Goal: Use online tool/utility: Utilize a website feature to perform a specific function

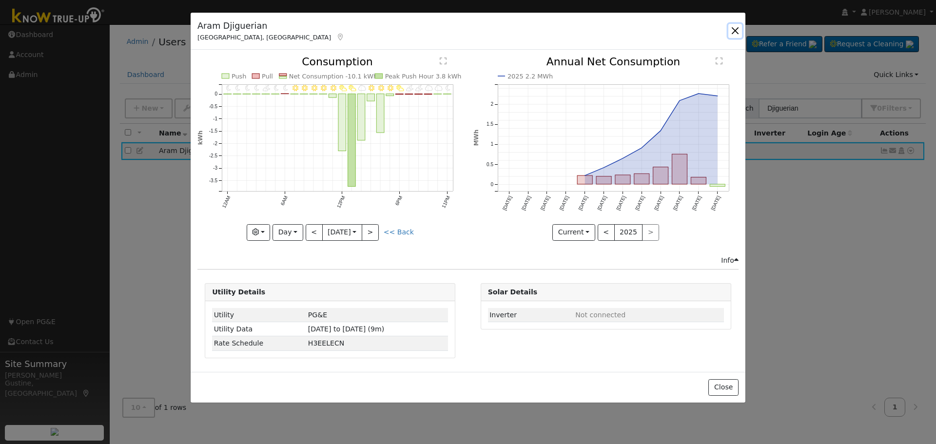
click at [740, 29] on button "button" at bounding box center [735, 31] width 14 height 14
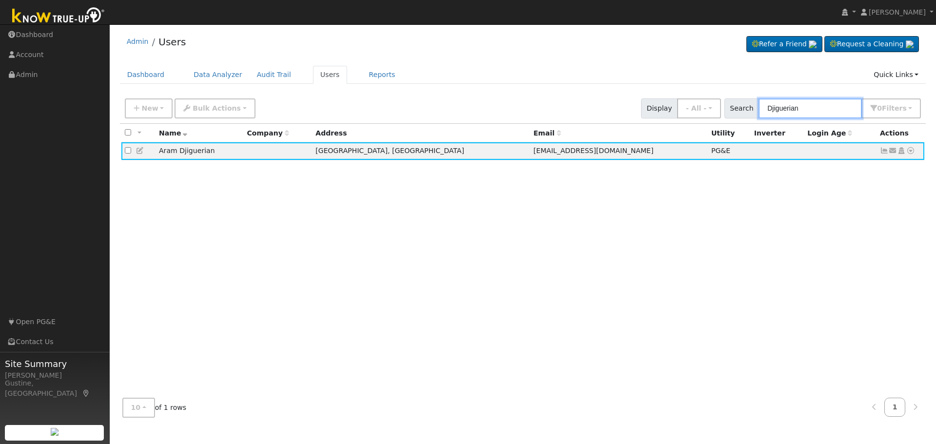
click at [797, 114] on input "Djiguerian" at bounding box center [810, 108] width 103 height 20
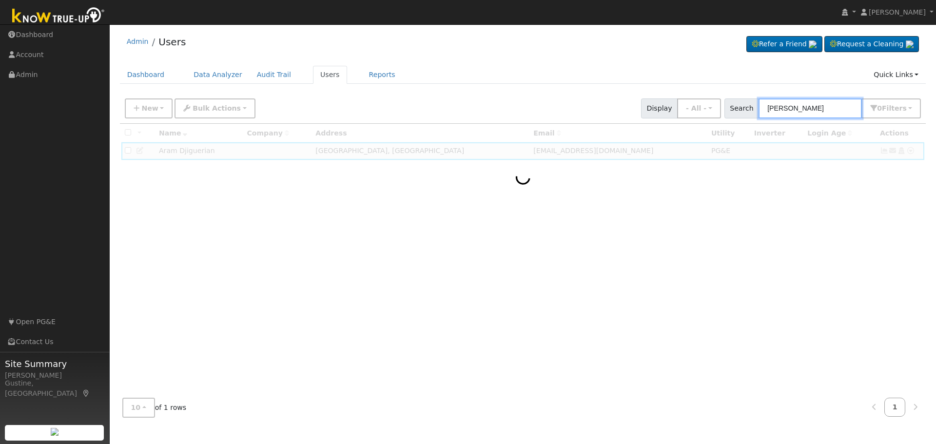
type input "balis"
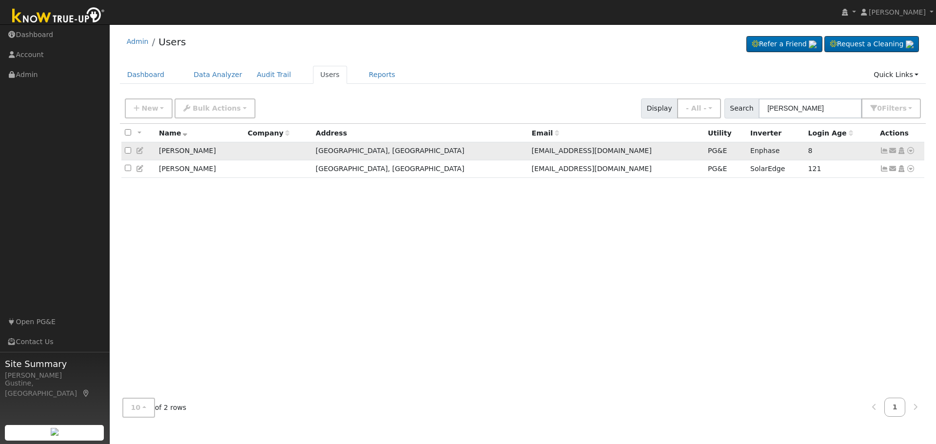
click at [885, 149] on icon at bounding box center [884, 150] width 9 height 7
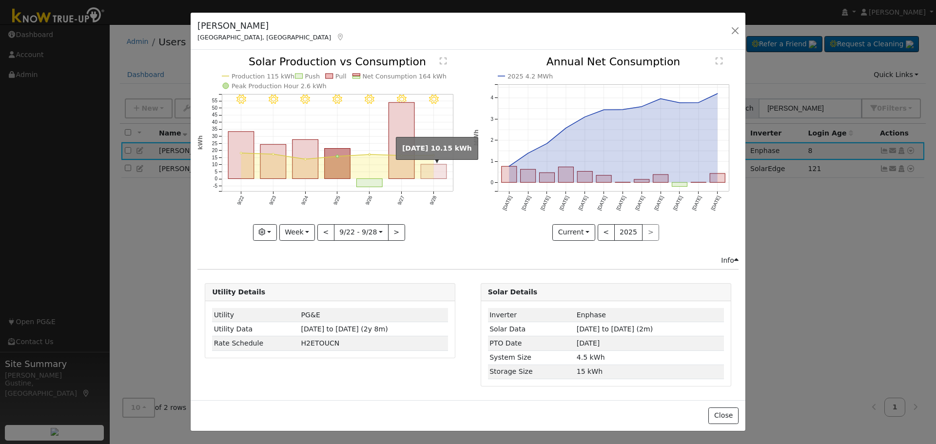
click at [446, 178] on rect "onclick=""" at bounding box center [434, 172] width 26 height 15
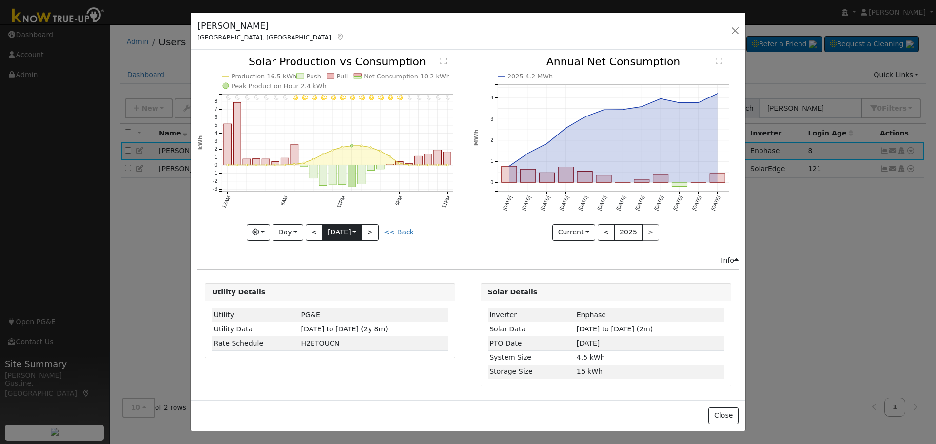
click at [354, 225] on input "2025-09-28" at bounding box center [342, 233] width 39 height 16
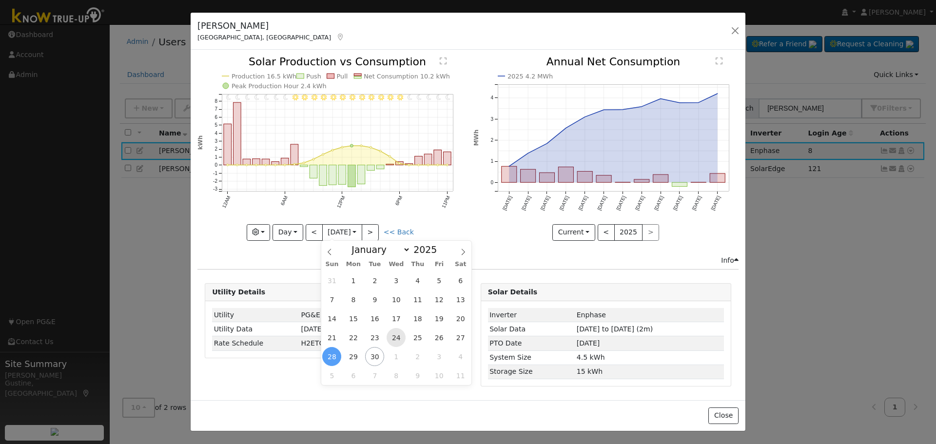
click at [393, 333] on span "24" at bounding box center [396, 337] width 19 height 19
type input "2025-09-24"
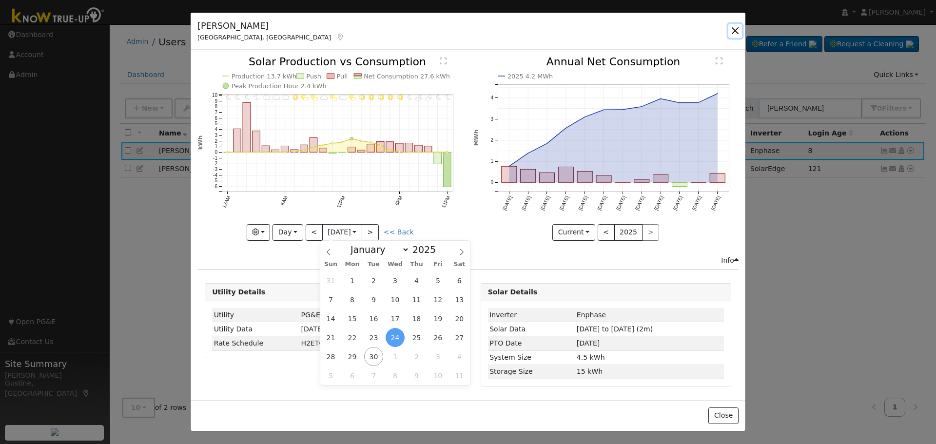
click at [737, 28] on button "button" at bounding box center [735, 31] width 14 height 14
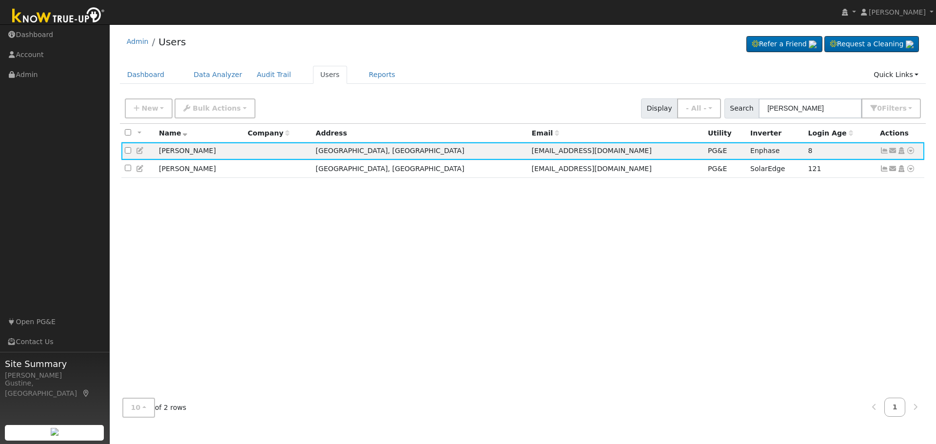
drag, startPoint x: 797, startPoint y: 96, endPoint x: 763, endPoint y: 106, distance: 35.2
click at [764, 106] on div "New Add User Quick Add Quick Connect Quick Convert Lead Bulk Actions Send Email…" at bounding box center [523, 106] width 800 height 23
click at [763, 106] on input "balis" at bounding box center [810, 108] width 103 height 20
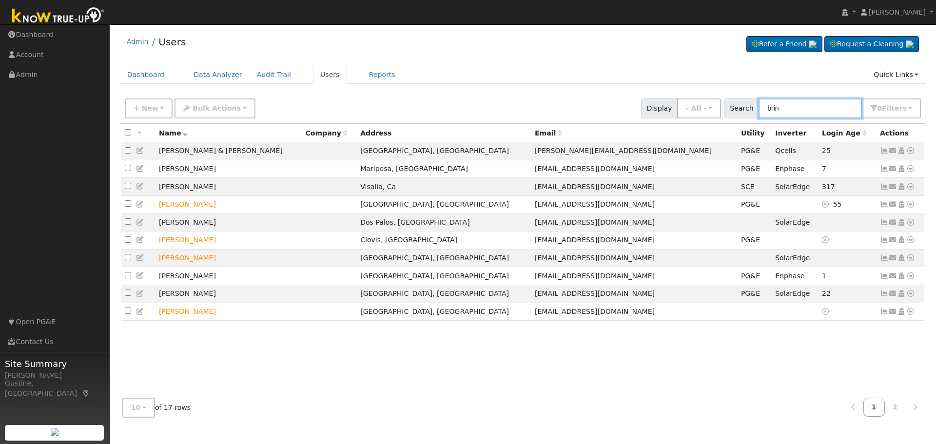
type input "brin"
click at [777, 105] on input "brin" at bounding box center [810, 108] width 103 height 20
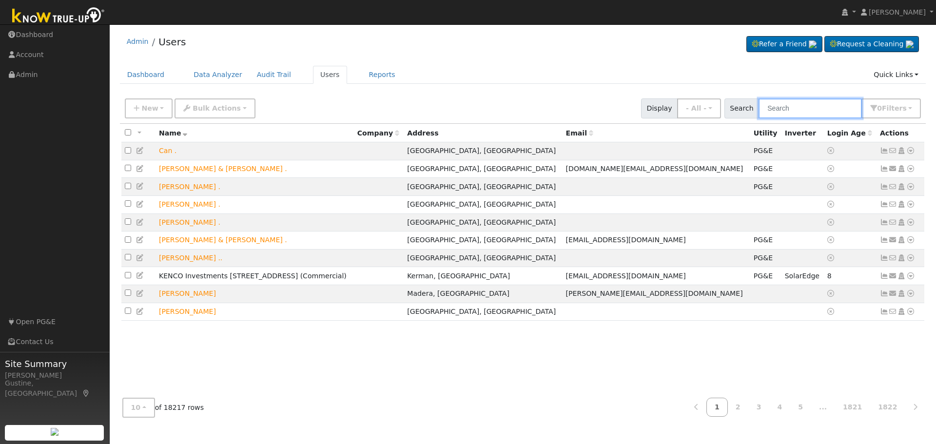
click at [807, 104] on input "text" at bounding box center [810, 108] width 103 height 20
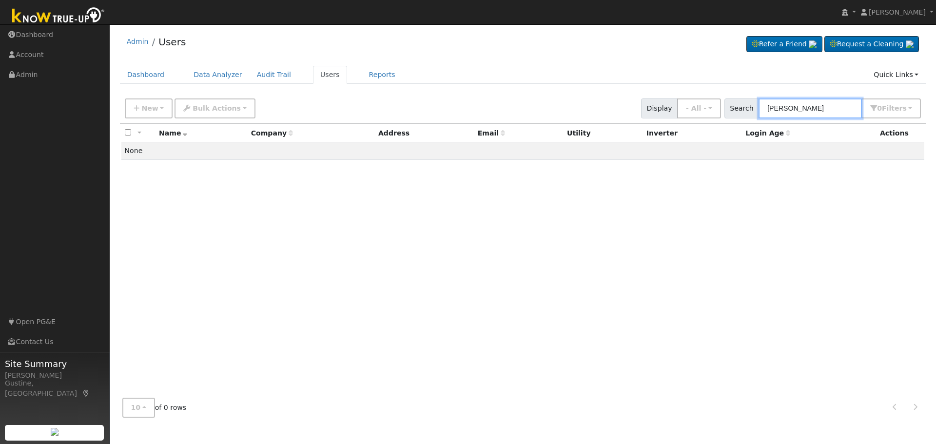
click at [793, 107] on input "john dias" at bounding box center [810, 108] width 103 height 20
click at [789, 109] on input "john dias" at bounding box center [810, 108] width 103 height 20
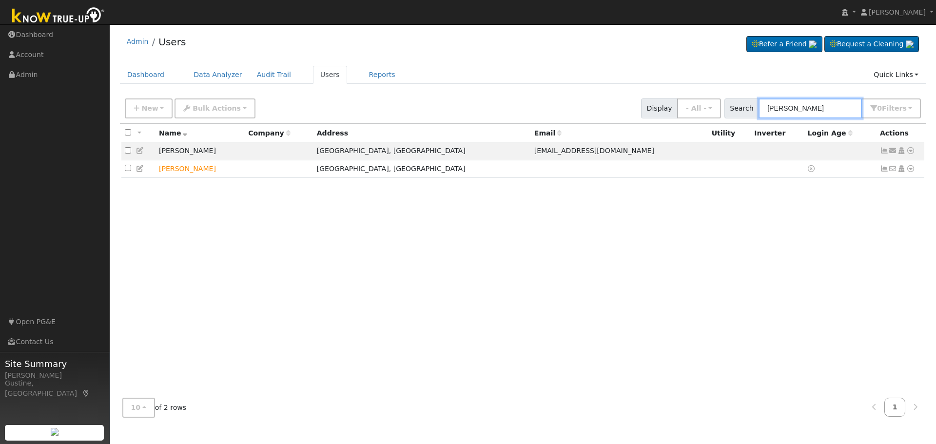
click at [848, 104] on input "john dias" at bounding box center [810, 108] width 103 height 20
type input "briner"
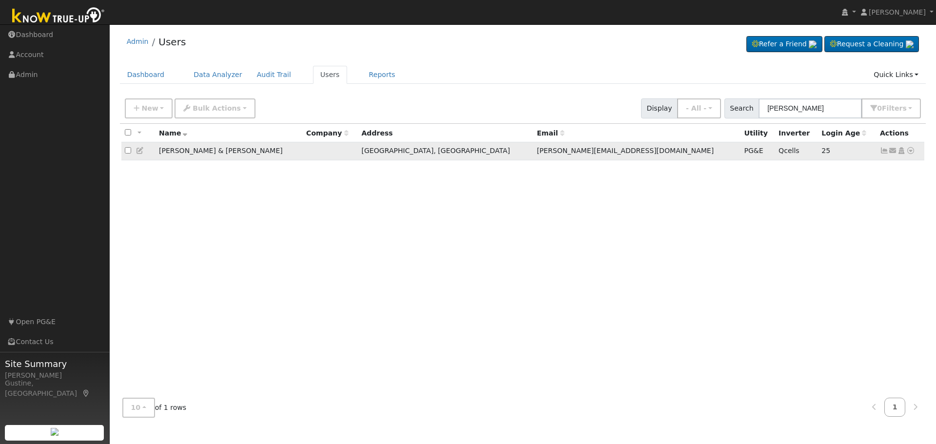
click at [885, 149] on icon at bounding box center [884, 150] width 9 height 7
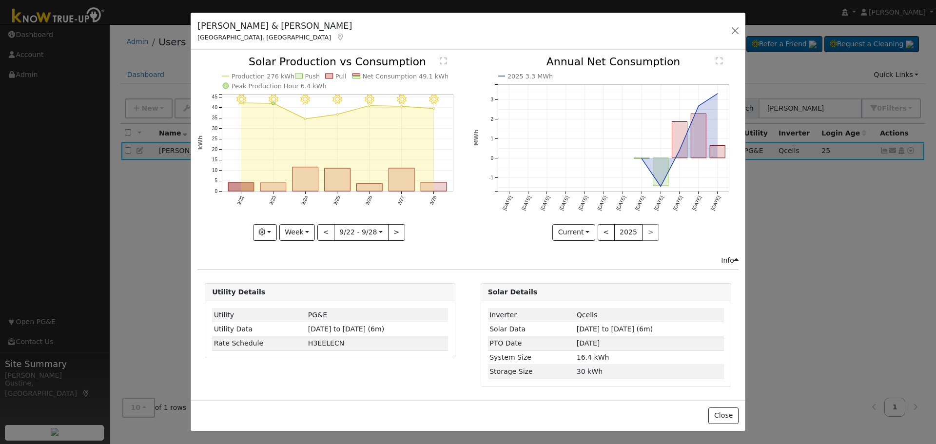
click at [441, 181] on icon "9/28 - Clear 9/27 - Clear 9/26 - Clear 9/25 - Clear 9/24 - Clear 9/23 - Clear 9…" at bounding box center [329, 148] width 265 height 183
click at [441, 188] on rect "onclick=""" at bounding box center [434, 186] width 26 height 9
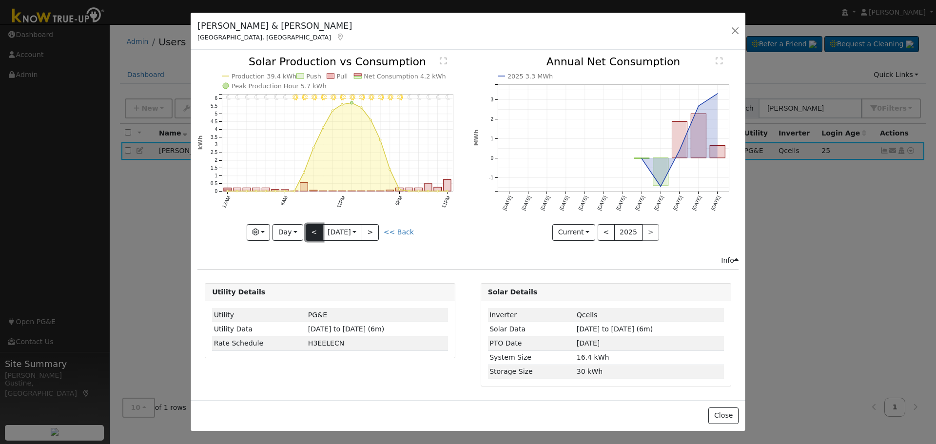
click at [319, 237] on button "<" at bounding box center [314, 232] width 17 height 17
click at [374, 234] on button ">" at bounding box center [370, 232] width 17 height 17
type input "2025-09-28"
click at [734, 26] on button "button" at bounding box center [735, 31] width 14 height 14
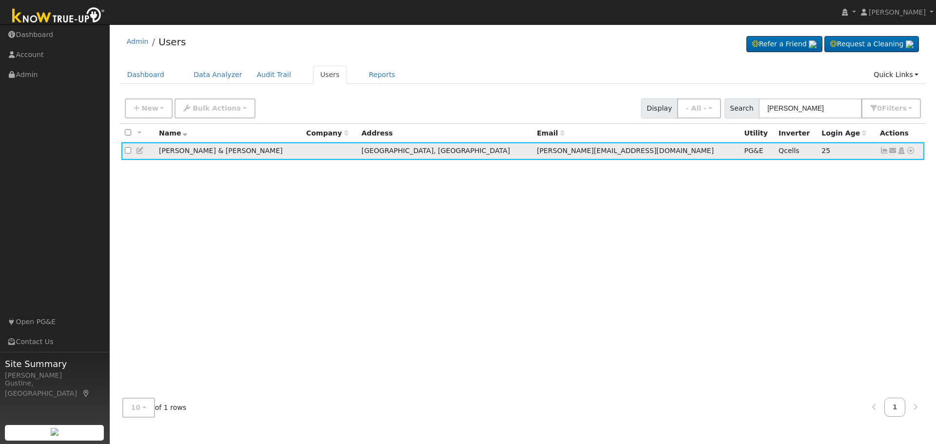
click at [912, 153] on icon at bounding box center [910, 150] width 9 height 7
click at [910, 175] on link "Data Analyzer" at bounding box center [878, 168] width 71 height 14
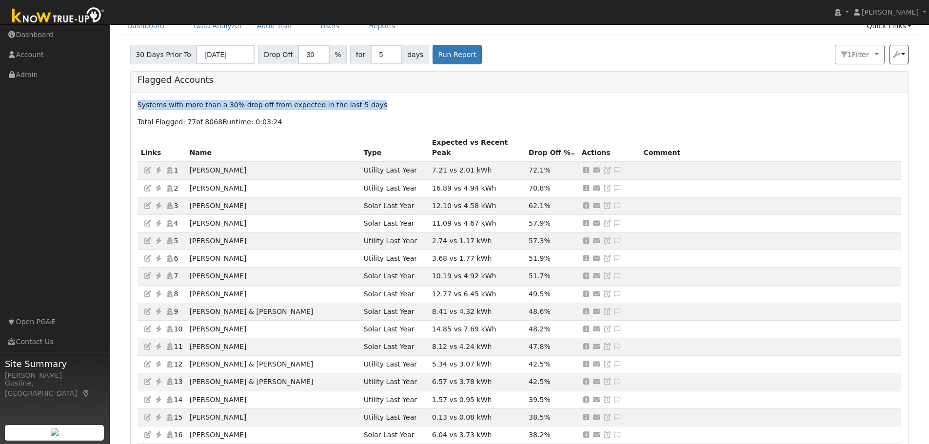
scroll to position [49, 0]
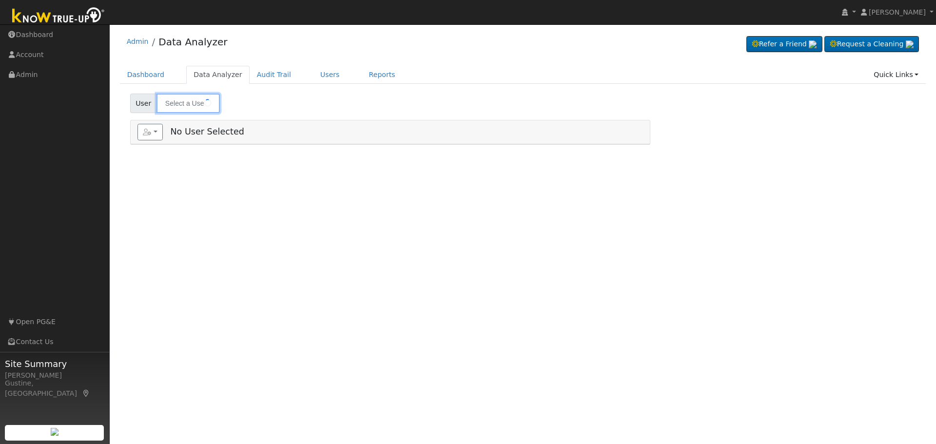
type input "[PERSON_NAME] & [PERSON_NAME]"
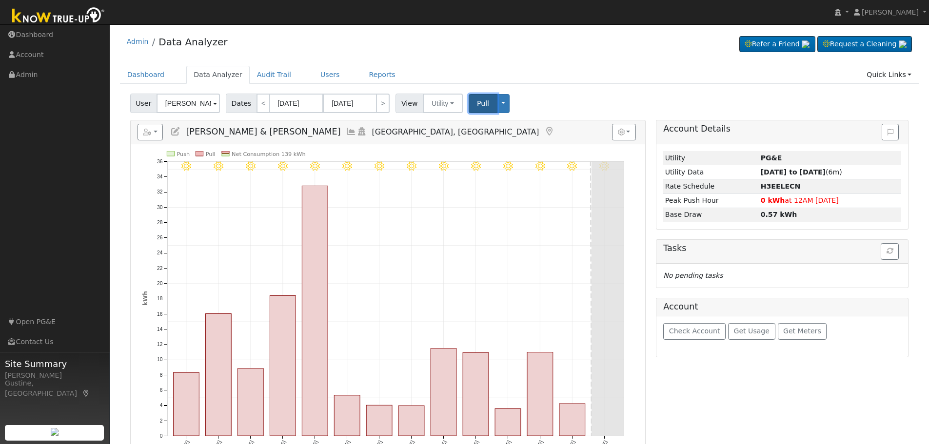
click at [479, 99] on span "Pull" at bounding box center [483, 103] width 12 height 8
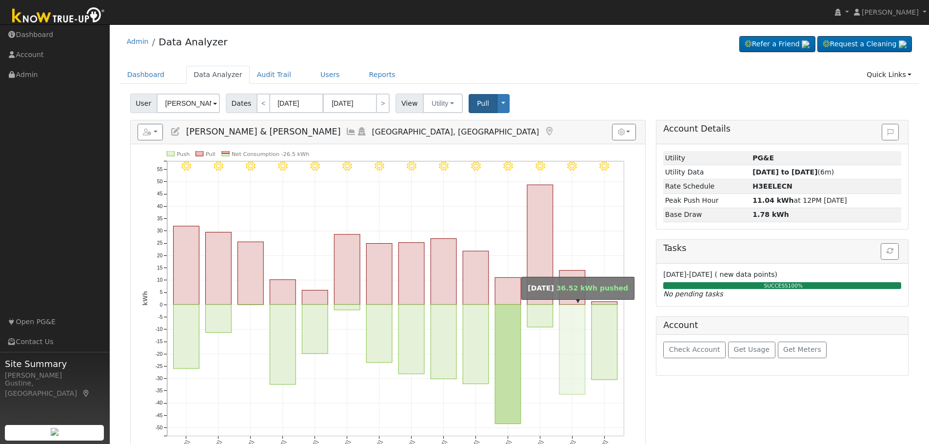
click at [579, 327] on rect "onclick=""" at bounding box center [572, 350] width 26 height 90
type input "[DATE]"
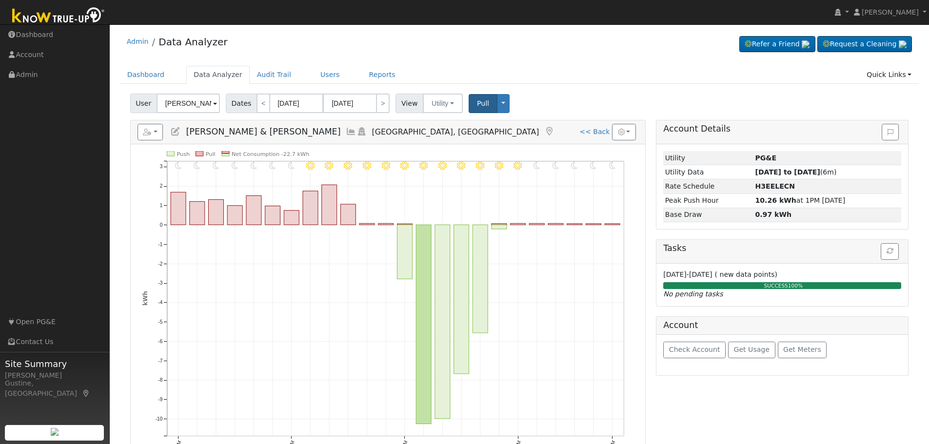
click at [346, 129] on icon at bounding box center [351, 131] width 11 height 9
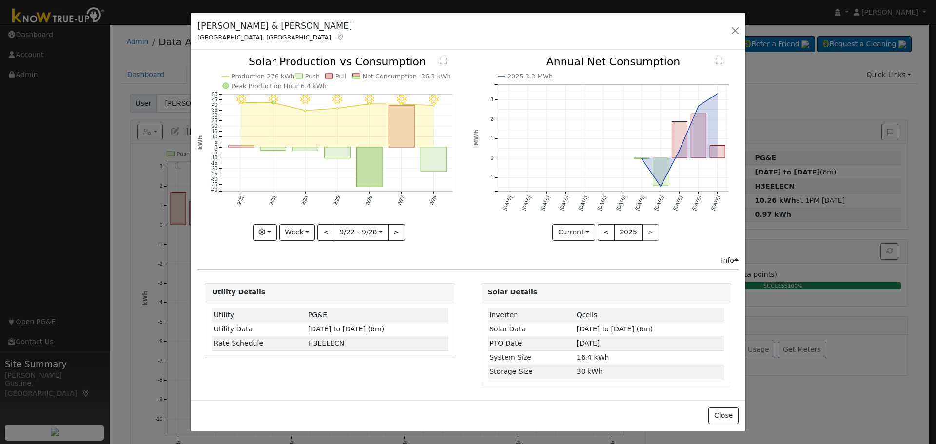
click at [365, 164] on rect "onclick=""" at bounding box center [370, 167] width 26 height 40
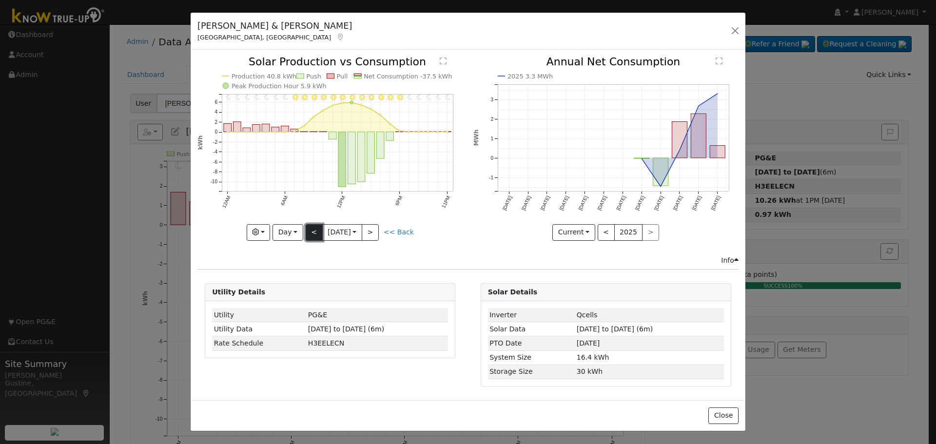
click at [313, 233] on button "<" at bounding box center [314, 232] width 17 height 17
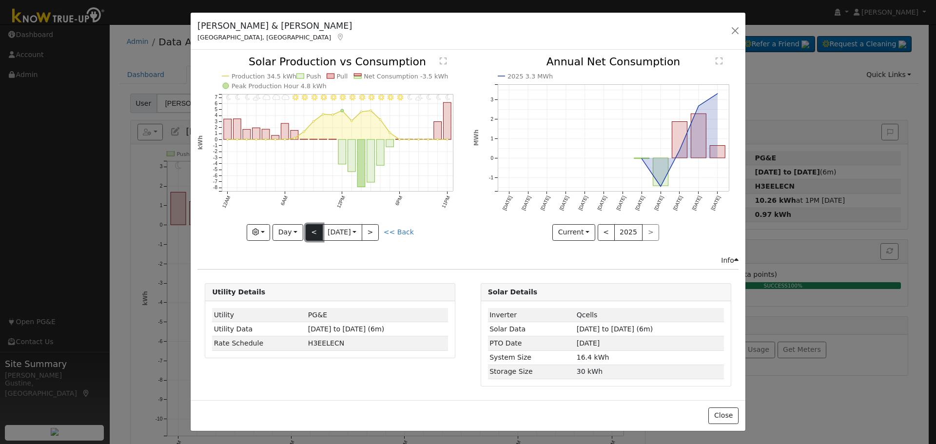
click at [313, 233] on button "<" at bounding box center [314, 232] width 17 height 17
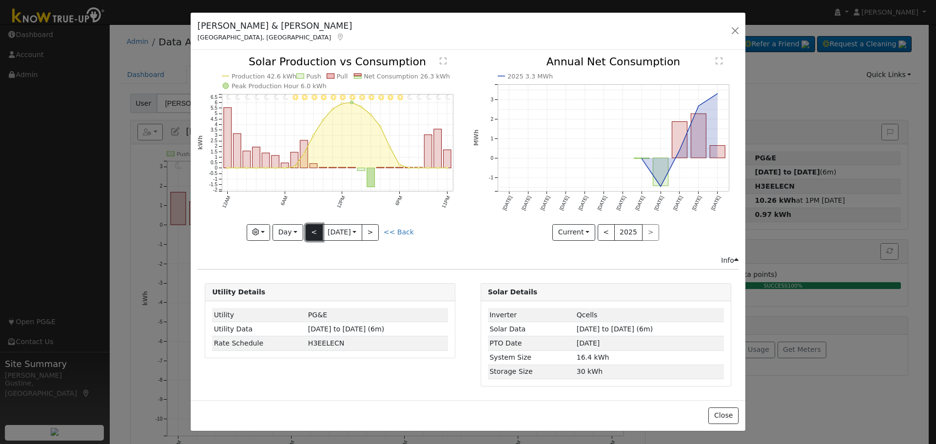
click at [313, 233] on button "<" at bounding box center [314, 232] width 17 height 17
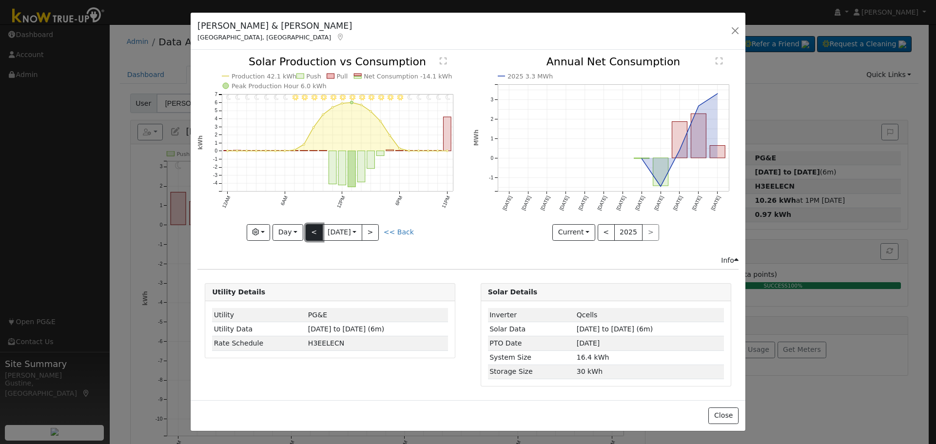
click at [313, 233] on button "<" at bounding box center [314, 232] width 17 height 17
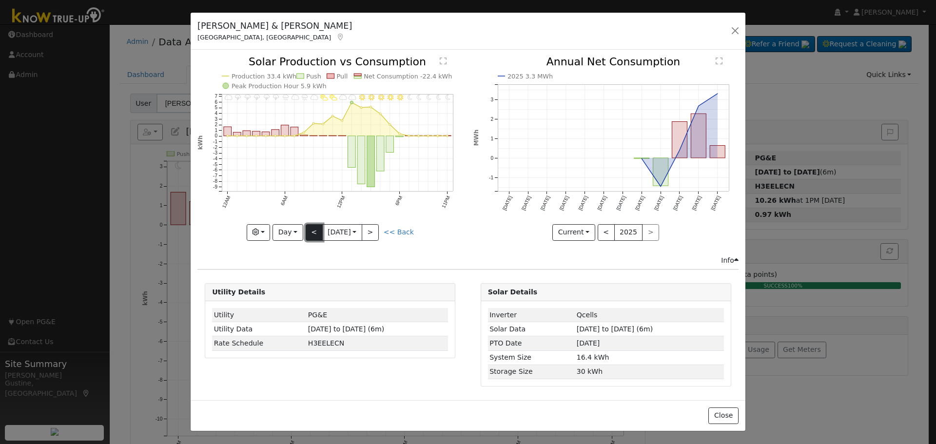
click at [313, 233] on button "<" at bounding box center [314, 232] width 17 height 17
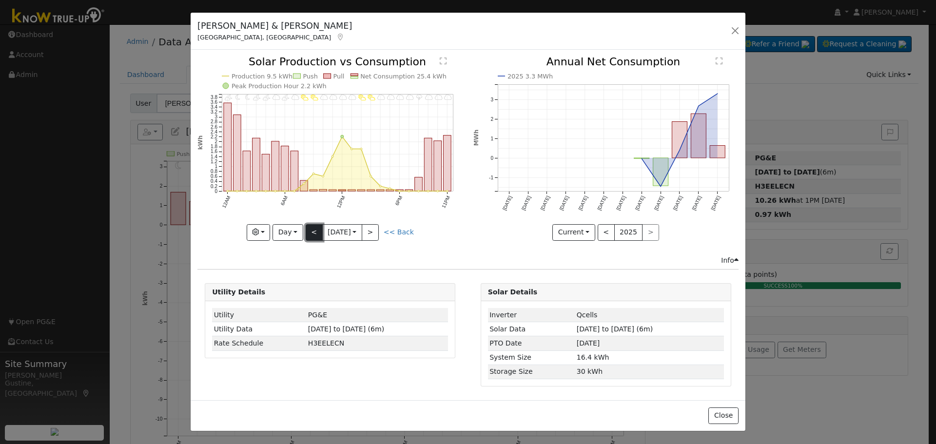
click at [313, 233] on button "<" at bounding box center [314, 232] width 17 height 17
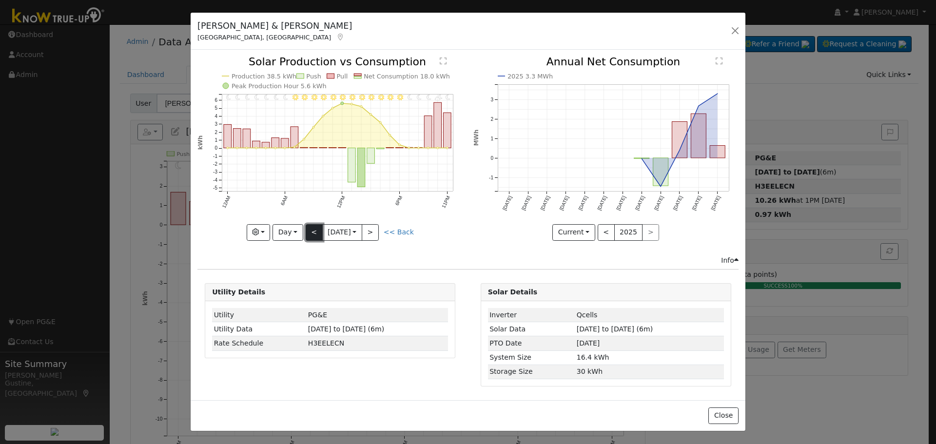
click at [313, 233] on button "<" at bounding box center [314, 232] width 17 height 17
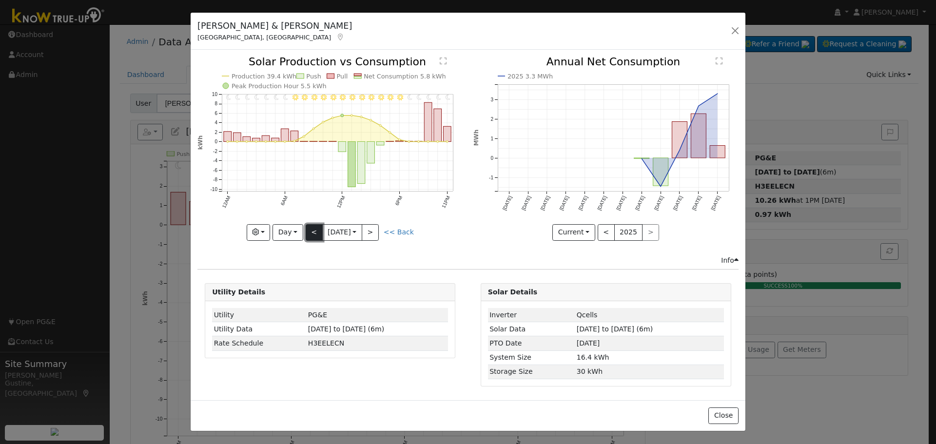
click at [315, 232] on button "<" at bounding box center [314, 232] width 17 height 17
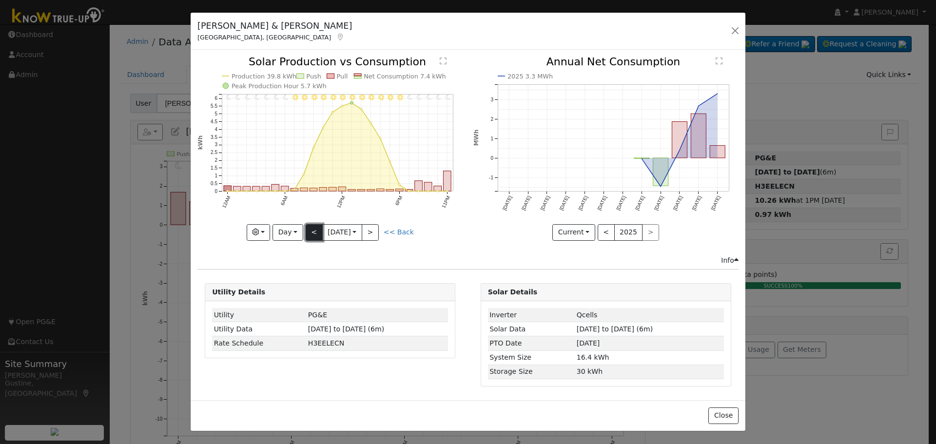
click at [315, 232] on button "<" at bounding box center [314, 232] width 17 height 17
type input "[DATE]"
click at [729, 31] on button "button" at bounding box center [735, 31] width 14 height 14
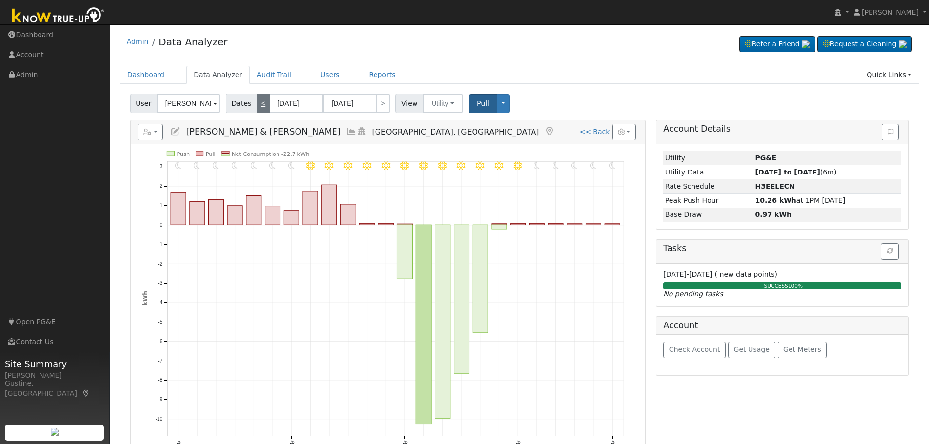
click at [261, 106] on link "<" at bounding box center [263, 104] width 14 height 20
type input "[DATE]"
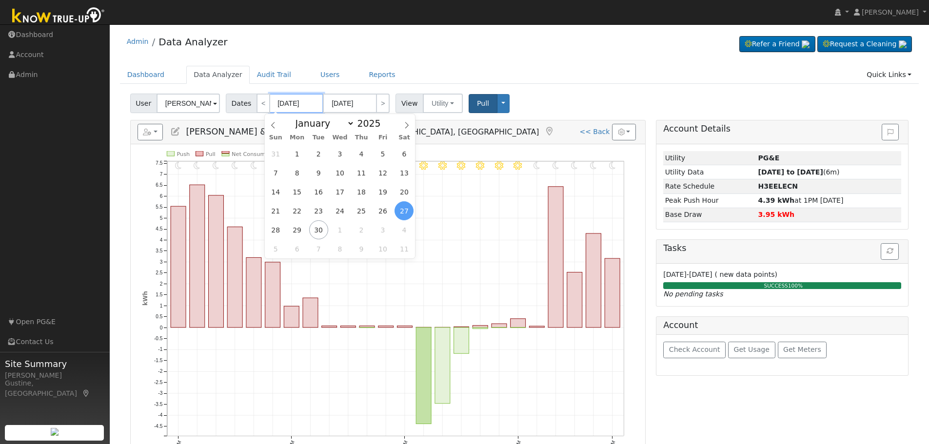
click at [293, 98] on input "[DATE]" at bounding box center [297, 104] width 54 height 20
click at [282, 193] on span "14" at bounding box center [275, 191] width 19 height 19
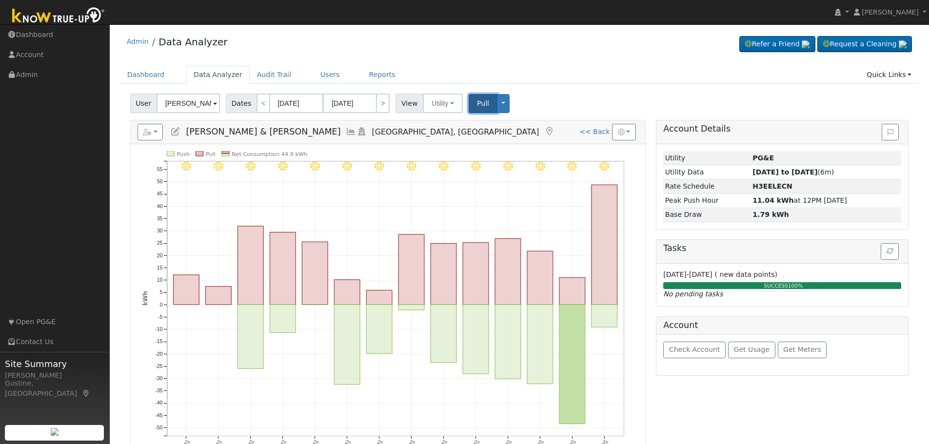
click at [482, 109] on button "Pull" at bounding box center [483, 103] width 29 height 19
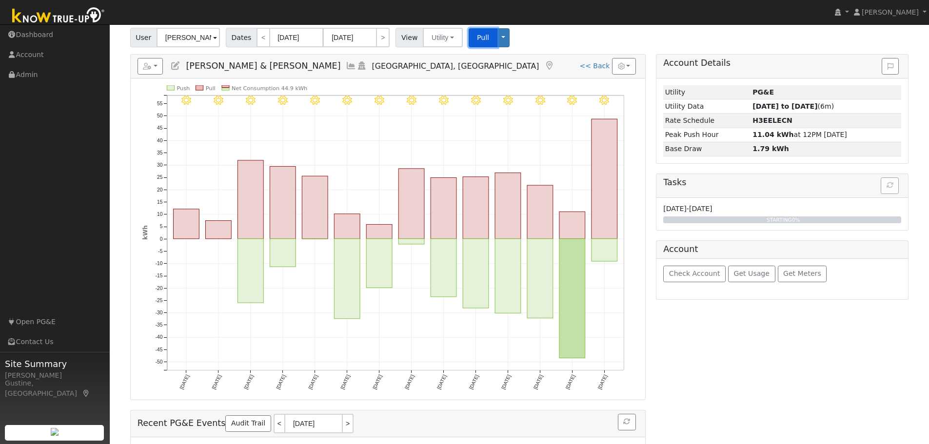
scroll to position [49, 0]
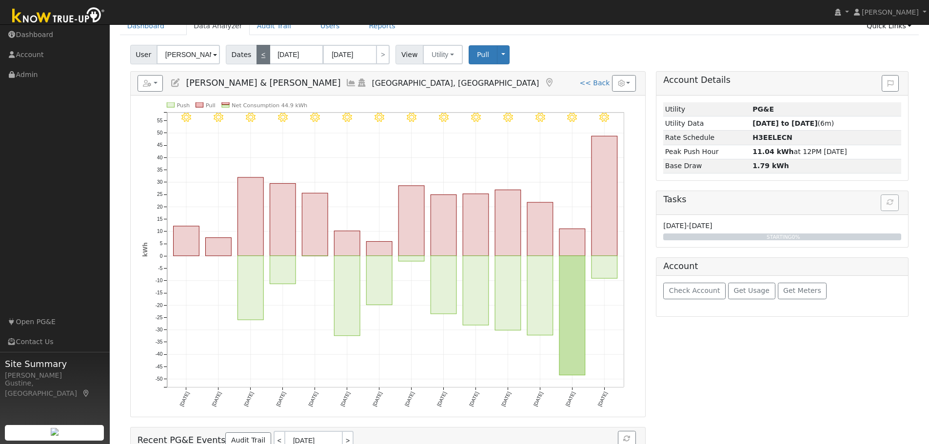
click at [263, 58] on link "<" at bounding box center [263, 55] width 14 height 20
type input "[DATE]"
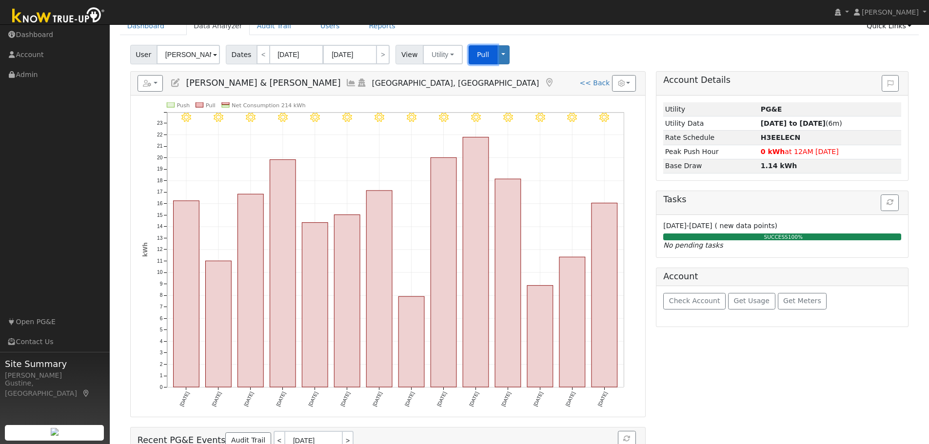
click at [477, 51] on span "Pull" at bounding box center [483, 55] width 12 height 8
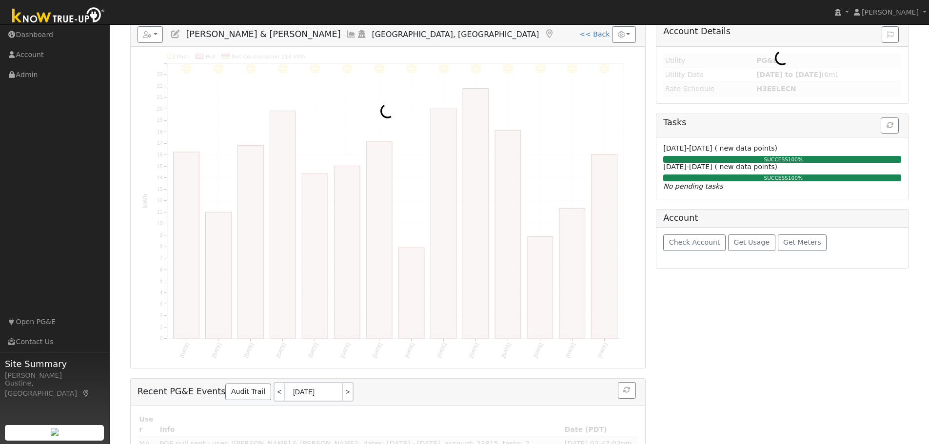
scroll to position [0, 0]
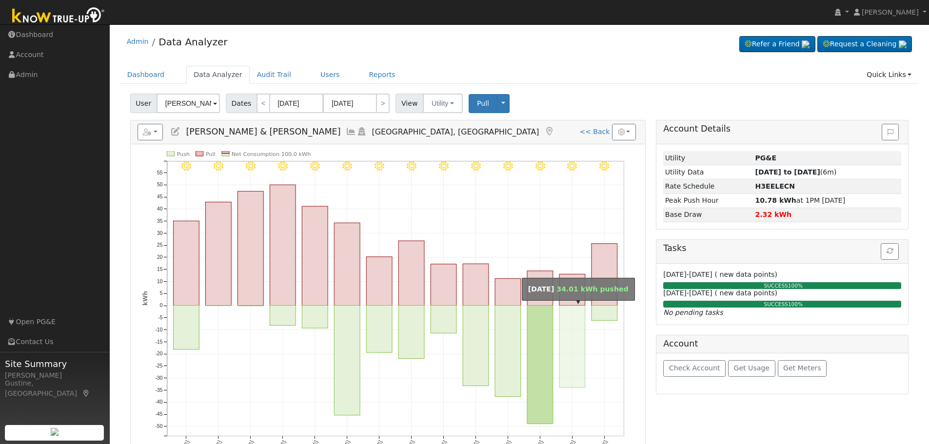
click at [573, 338] on rect "onclick=""" at bounding box center [572, 347] width 26 height 82
type input "[DATE]"
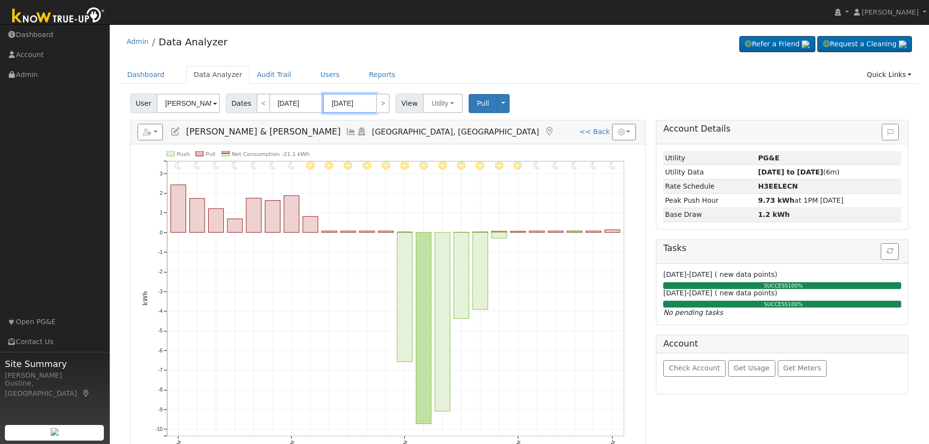
click at [345, 105] on input "[DATE]" at bounding box center [350, 104] width 54 height 20
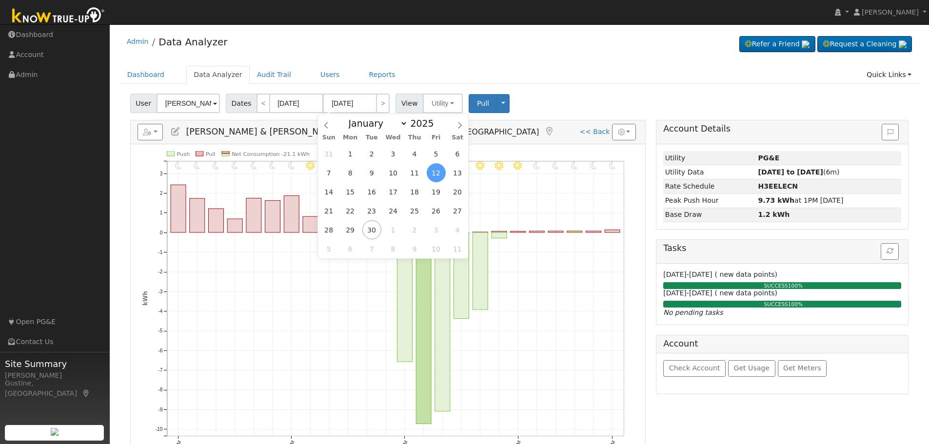
click at [424, 197] on div "31 1 2 3 4 5 6 7 8 9 10 11 12 13 14 15 16 17 18 19 20 21 22 23 24 25 26 27 28 2…" at bounding box center [393, 201] width 150 height 114
click at [421, 196] on span "18" at bounding box center [414, 191] width 19 height 19
type input "[DATE]"
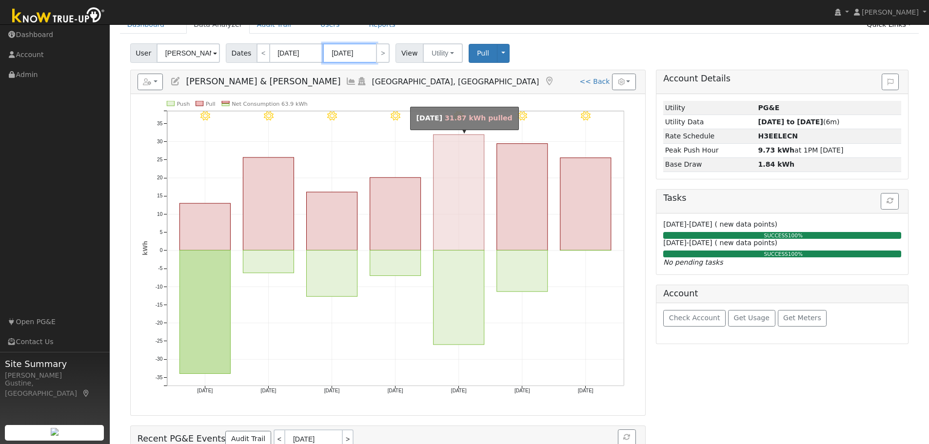
scroll to position [98, 0]
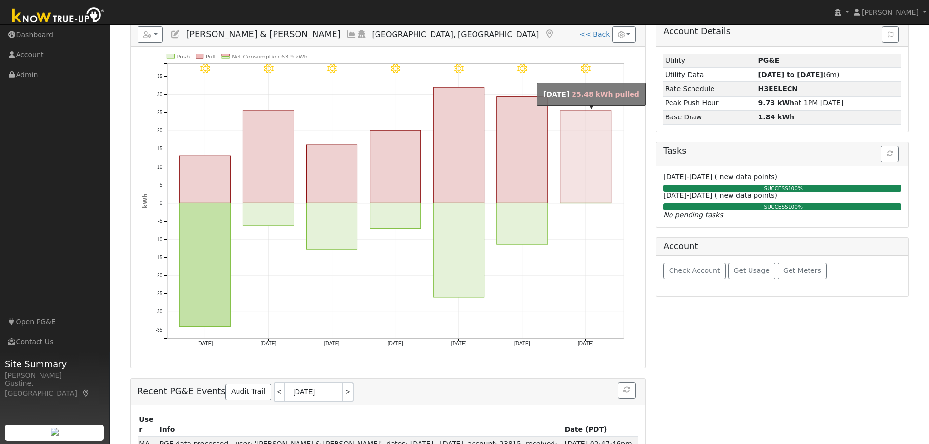
click at [582, 183] on rect "onclick=""" at bounding box center [585, 157] width 51 height 93
type input "[DATE]"
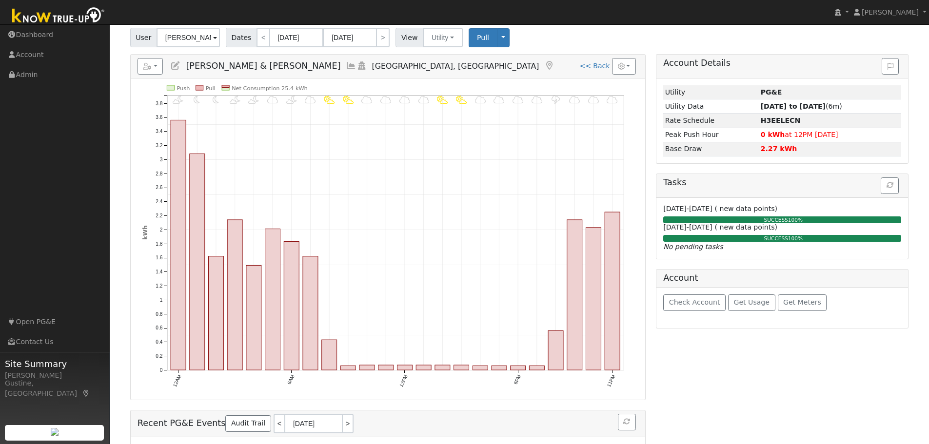
scroll to position [49, 0]
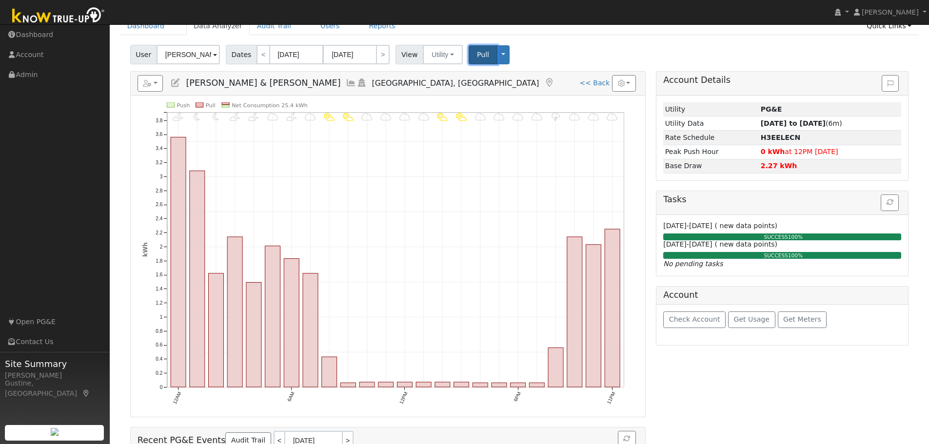
click at [482, 61] on button "Pull" at bounding box center [483, 54] width 29 height 19
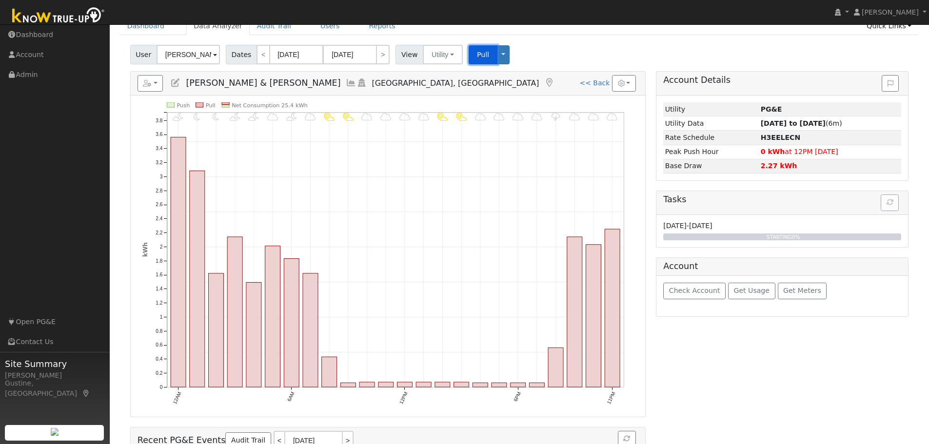
click at [476, 63] on button "Pull" at bounding box center [483, 54] width 29 height 19
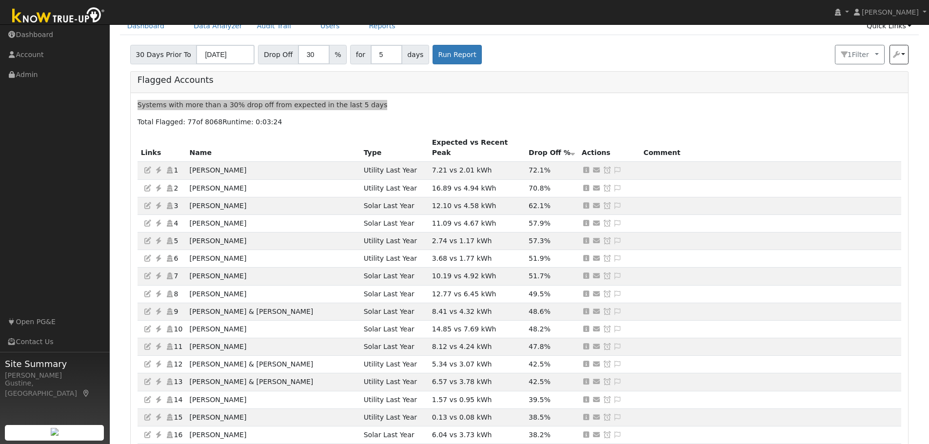
scroll to position [49, 0]
